Goal: Find specific page/section: Find specific page/section

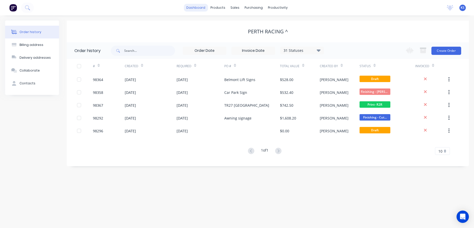
click at [196, 7] on link "dashboard" at bounding box center [196, 8] width 24 height 8
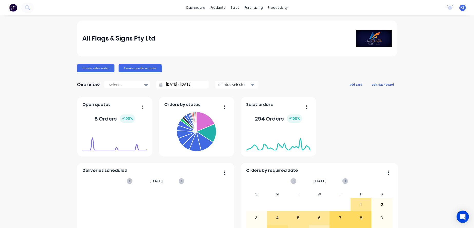
click at [14, 5] on img at bounding box center [13, 8] width 8 height 8
click at [28, 6] on icon at bounding box center [27, 7] width 5 height 5
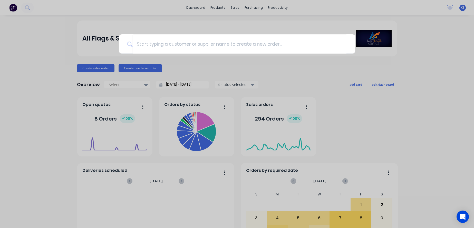
click at [236, 7] on div at bounding box center [237, 114] width 474 height 228
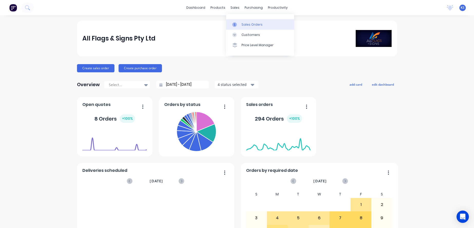
click at [246, 21] on link "Sales Orders" at bounding box center [260, 24] width 68 height 10
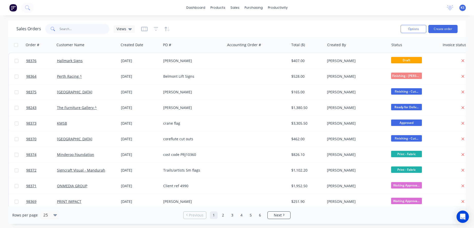
click at [74, 32] on input "text" at bounding box center [85, 29] width 50 height 10
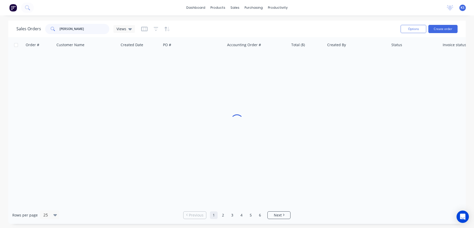
type input "[PERSON_NAME]"
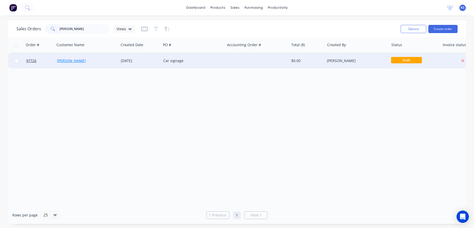
click at [65, 61] on link "[PERSON_NAME]" at bounding box center [71, 60] width 29 height 5
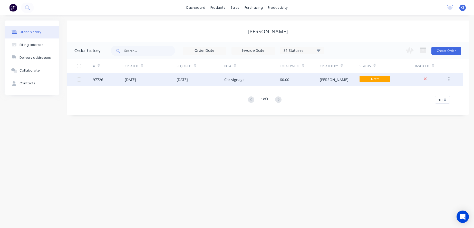
click at [130, 80] on div "[DATE]" at bounding box center [130, 79] width 11 height 5
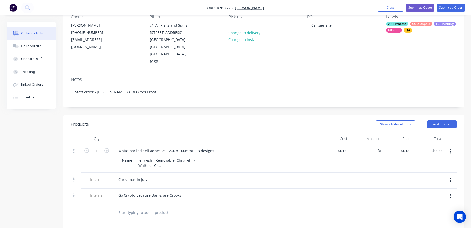
scroll to position [51, 0]
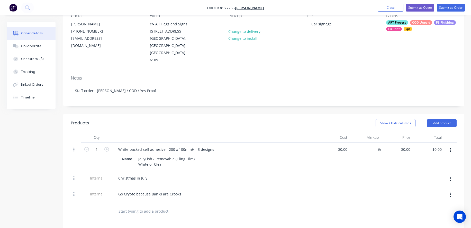
click at [136, 206] on input "text" at bounding box center [169, 211] width 103 height 10
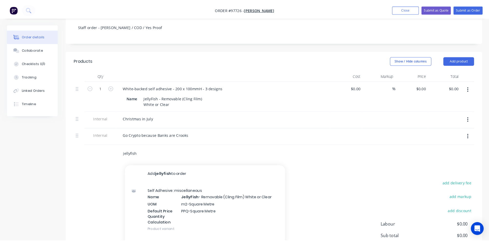
scroll to position [128, 0]
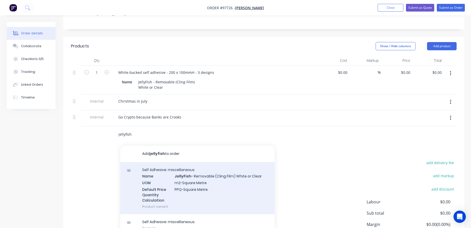
type input "jellyfish"
click at [187, 163] on div "Self Adhesive: miscellaneous Name JellyFish - Removable (Cling Film) White or C…" at bounding box center [197, 188] width 154 height 52
